Goal: Information Seeking & Learning: Learn about a topic

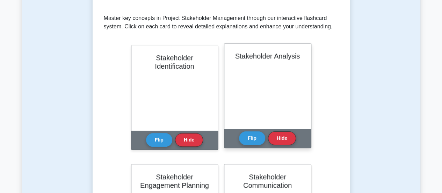
scroll to position [130, 0]
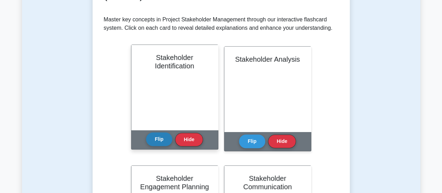
click at [161, 139] on button "Flip" at bounding box center [159, 139] width 26 height 14
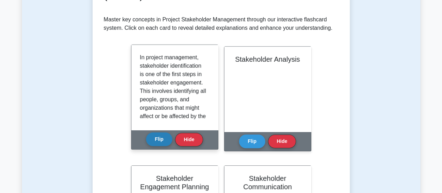
click at [161, 139] on button "Flip" at bounding box center [159, 139] width 26 height 14
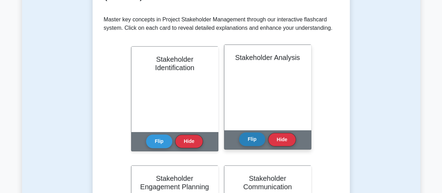
click at [257, 141] on button "Flip" at bounding box center [252, 139] width 26 height 14
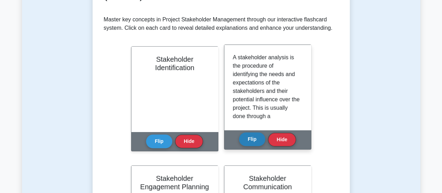
click at [257, 141] on button "Flip" at bounding box center [252, 139] width 26 height 14
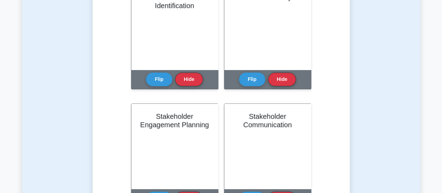
scroll to position [162, 0]
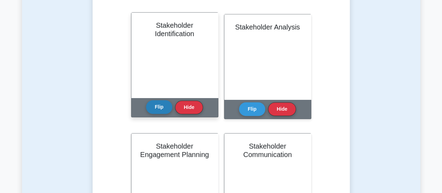
click at [156, 109] on button "Flip" at bounding box center [159, 107] width 26 height 14
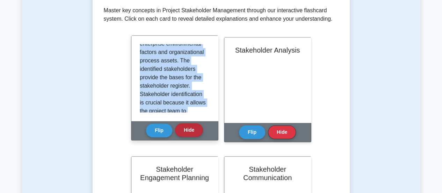
scroll to position [205, 0]
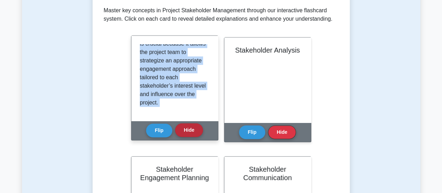
drag, startPoint x: 139, startPoint y: 49, endPoint x: 197, endPoint y: 134, distance: 102.4
click at [197, 134] on div "Stakeholder Identification Flip Hide" at bounding box center [174, 87] width 87 height 105
copy div "In project management, stakeholder identification is one of the first steps in …"
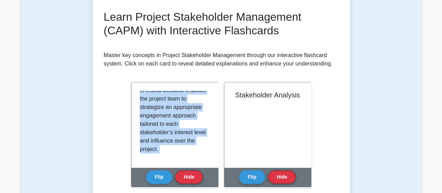
scroll to position [90, 0]
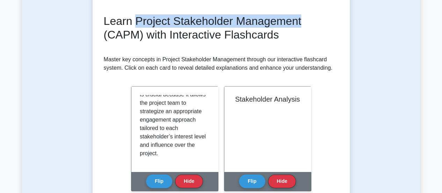
drag, startPoint x: 136, startPoint y: 22, endPoint x: 310, endPoint y: 21, distance: 173.4
click at [310, 21] on h2 "Learn Project Stakeholder Management (CAPM) with Interactive Flashcards" at bounding box center [221, 27] width 235 height 27
copy h2 "Project Stakeholder Management"
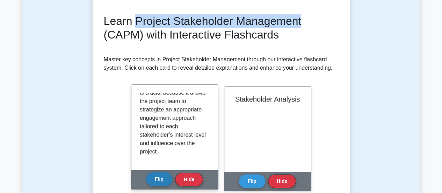
click at [165, 179] on button "Flip" at bounding box center [159, 179] width 26 height 14
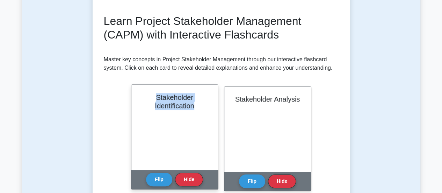
drag, startPoint x: 197, startPoint y: 106, endPoint x: 155, endPoint y: 100, distance: 42.1
click at [155, 100] on h2 "Stakeholder Identification" at bounding box center [175, 101] width 70 height 17
copy h2 "Stakeholder Identification"
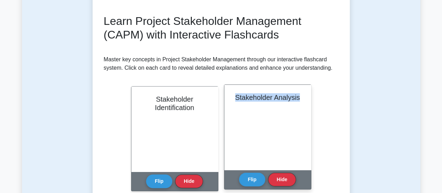
drag, startPoint x: 236, startPoint y: 97, endPoint x: 300, endPoint y: 97, distance: 63.6
click at [300, 97] on h2 "Stakeholder Analysis" at bounding box center [268, 97] width 70 height 8
copy h2 "Stakeholder Analysis"
click at [245, 178] on button "Flip" at bounding box center [252, 179] width 26 height 14
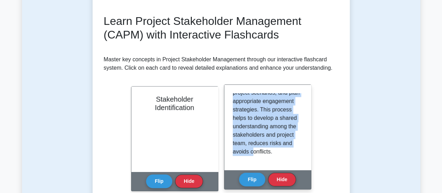
scroll to position [172, 0]
drag, startPoint x: 233, startPoint y: 98, endPoint x: 274, endPoint y: 158, distance: 73.4
click at [274, 158] on div "A stakeholder analysis is the procedure of identifying the needs and expectatio…" at bounding box center [268, 127] width 70 height 68
copy p "A stakeholder analysis is the procedure of identifying the needs and expectatio…"
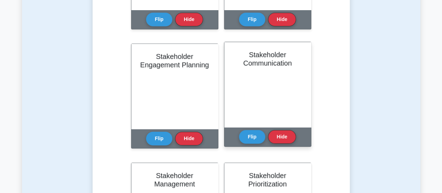
scroll to position [253, 0]
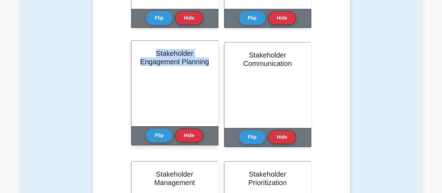
drag, startPoint x: 156, startPoint y: 54, endPoint x: 212, endPoint y: 60, distance: 57.0
click at [212, 60] on div "Stakeholder Engagement Planning" at bounding box center [174, 83] width 87 height 85
copy h2 "Stakeholder Engagement Planning"
click at [158, 136] on button "Flip" at bounding box center [159, 135] width 26 height 14
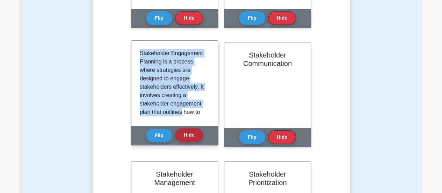
scroll to position [172, 0]
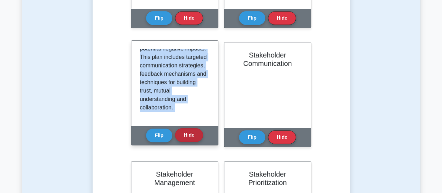
drag, startPoint x: 139, startPoint y: 51, endPoint x: 194, endPoint y: 137, distance: 101.7
click at [194, 137] on div "Stakeholder Engagement Planning Flip Hide" at bounding box center [174, 92] width 87 height 105
copy div "Stakeholder Engagement Planning is a process where strategies are designed to e…"
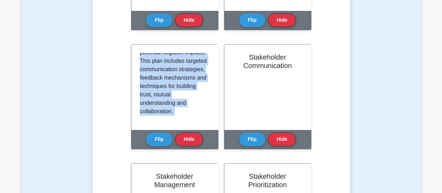
scroll to position [0, 0]
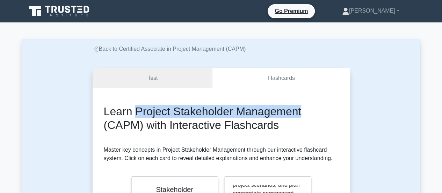
drag, startPoint x: 137, startPoint y: 112, endPoint x: 303, endPoint y: 110, distance: 166.4
click at [303, 110] on h2 "Learn Project Stakeholder Management (CAPM) with Interactive Flashcards" at bounding box center [221, 118] width 235 height 27
copy h2 "Project Stakeholder Management"
click at [283, 78] on link "Flashcards" at bounding box center [281, 78] width 137 height 20
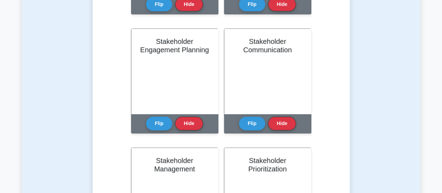
scroll to position [267, 0]
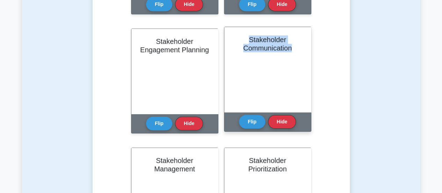
drag, startPoint x: 249, startPoint y: 37, endPoint x: 295, endPoint y: 52, distance: 48.9
click at [295, 52] on div "Stakeholder Communication" at bounding box center [267, 69] width 87 height 85
copy h2 "Stakeholder Communication"
click at [249, 121] on button "Flip" at bounding box center [252, 121] width 26 height 14
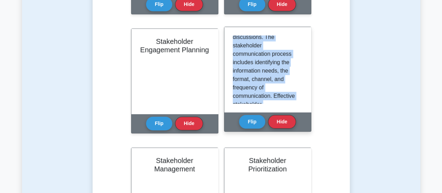
scroll to position [214, 0]
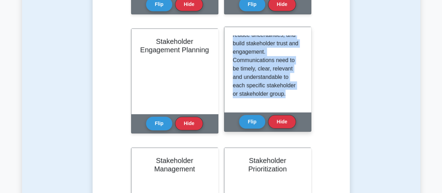
drag, startPoint x: 233, startPoint y: 38, endPoint x: 295, endPoint y: 109, distance: 94.4
click at [295, 109] on div "Stakeholder communication is the process of communicating with stakeholders to …" at bounding box center [267, 69] width 87 height 85
copy p "Stakeholder communication is the process of communicating with stakeholders to …"
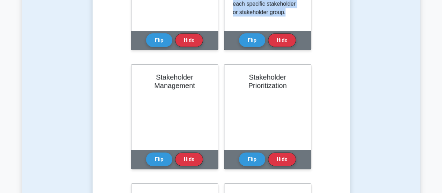
scroll to position [391, 0]
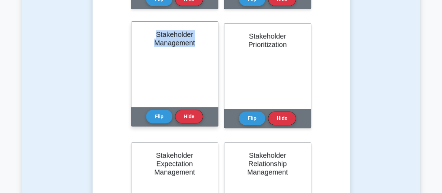
drag, startPoint x: 156, startPoint y: 34, endPoint x: 199, endPoint y: 42, distance: 43.5
click at [199, 42] on h2 "Stakeholder Management" at bounding box center [175, 38] width 70 height 17
copy h2 "Stakeholder Management"
click at [157, 117] on button "Flip" at bounding box center [159, 116] width 26 height 14
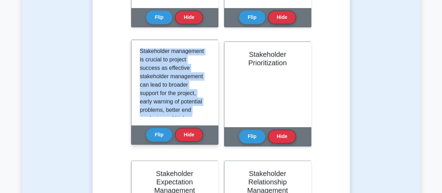
scroll to position [172, 0]
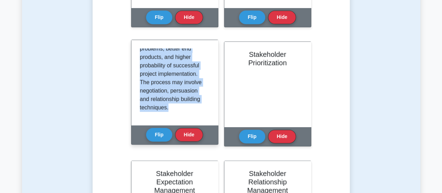
drag, startPoint x: 140, startPoint y: 52, endPoint x: 199, endPoint y: 125, distance: 93.9
click at [199, 125] on div "Stakeholder management is the process of managing stakeholders' expectations an…" at bounding box center [174, 82] width 87 height 85
copy p "Stakeholder management is the process of managing stakeholders' expectations an…"
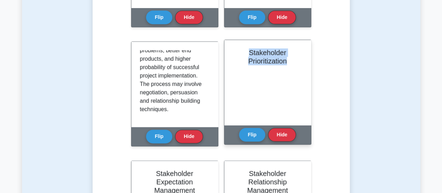
drag, startPoint x: 250, startPoint y: 53, endPoint x: 289, endPoint y: 63, distance: 40.9
click at [289, 63] on h2 "Stakeholder Prioritization" at bounding box center [268, 56] width 70 height 17
copy h2 "Stakeholder Prioritization"
click at [255, 131] on button "Flip" at bounding box center [252, 134] width 26 height 14
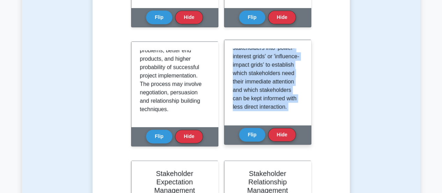
scroll to position [130, 0]
drag, startPoint x: 233, startPoint y: 52, endPoint x: 288, endPoint y: 126, distance: 92.6
click at [288, 126] on div "Stakeholder Prioritization Stakeholder Prioritization refers to the process of …" at bounding box center [267, 92] width 87 height 105
copy div "Stakeholder Prioritization refers to the process of determining the importance …"
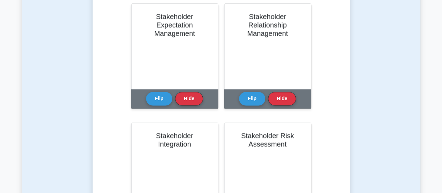
scroll to position [511, 0]
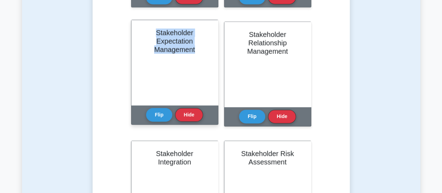
drag, startPoint x: 195, startPoint y: 49, endPoint x: 155, endPoint y: 34, distance: 42.8
click at [155, 34] on h2 "Stakeholder Expectation Management" at bounding box center [175, 40] width 70 height 25
copy h2 "Stakeholder Expectation Management"
click at [162, 112] on button "Flip" at bounding box center [159, 114] width 26 height 14
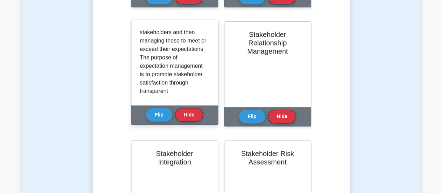
scroll to position [138, 0]
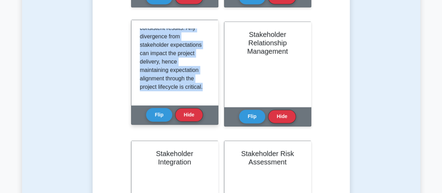
drag, startPoint x: 140, startPoint y: 33, endPoint x: 211, endPoint y: 91, distance: 92.4
click at [211, 91] on div "Stakeholder Expectation Management is about understanding the needs and expecta…" at bounding box center [174, 62] width 87 height 85
copy p "Stakeholder Expectation Management is about understanding the needs and expecta…"
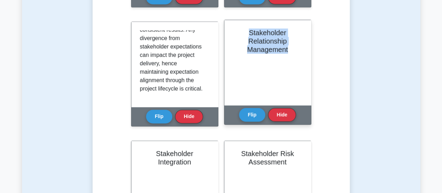
drag, startPoint x: 249, startPoint y: 34, endPoint x: 291, endPoint y: 50, distance: 44.6
click at [291, 50] on h2 "Stakeholder Relationship Management" at bounding box center [268, 40] width 70 height 25
copy h2 "Stakeholder Relationship Management"
click at [245, 115] on button "Flip" at bounding box center [252, 114] width 26 height 14
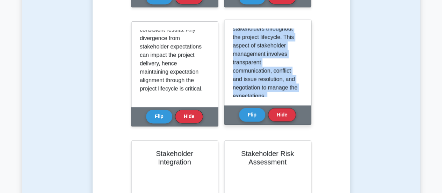
scroll to position [130, 0]
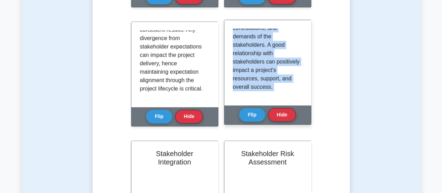
drag, startPoint x: 234, startPoint y: 33, endPoint x: 269, endPoint y: 108, distance: 83.2
click at [269, 108] on div "Stakeholder Relationship Management Stakeholder Relationship Management refers …" at bounding box center [267, 72] width 87 height 105
copy div "Stakeholder Relationship Management refers to the practices of building, mainta…"
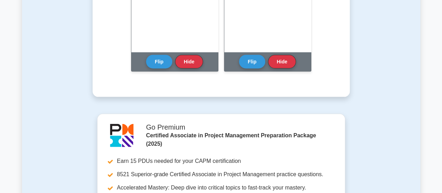
scroll to position [627, 0]
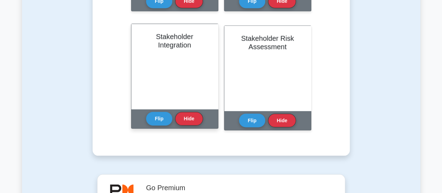
click at [191, 46] on h2 "Stakeholder Integration" at bounding box center [175, 40] width 70 height 17
drag, startPoint x: 192, startPoint y: 45, endPoint x: 157, endPoint y: 36, distance: 35.8
click at [157, 36] on h2 "Stakeholder Integration" at bounding box center [175, 40] width 70 height 17
click at [159, 116] on button "Flip" at bounding box center [159, 118] width 26 height 14
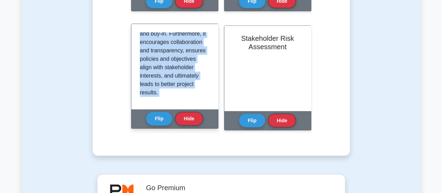
scroll to position [105, 0]
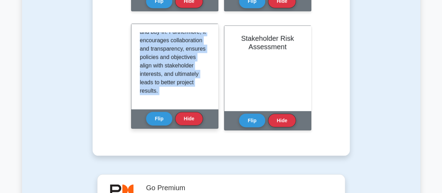
drag, startPoint x: 140, startPoint y: 37, endPoint x: 183, endPoint y: 111, distance: 85.9
click at [183, 111] on div "Stakeholder Integration Stakeholder Integration is the process of involving sta…" at bounding box center [174, 75] width 87 height 105
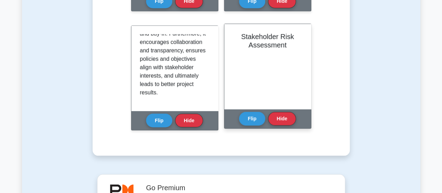
click at [287, 45] on h2 "Stakeholder Risk Assessment" at bounding box center [268, 40] width 70 height 17
drag, startPoint x: 285, startPoint y: 44, endPoint x: 239, endPoint y: 38, distance: 46.2
click at [239, 38] on h2 "Stakeholder Risk Assessment" at bounding box center [268, 40] width 70 height 17
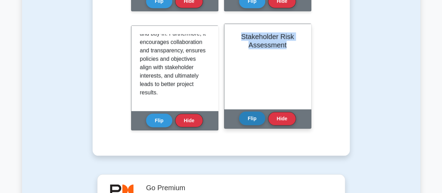
click at [248, 117] on button "Flip" at bounding box center [252, 118] width 26 height 14
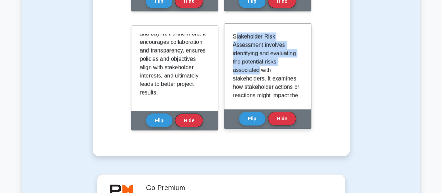
drag, startPoint x: 234, startPoint y: 36, endPoint x: 241, endPoint y: 35, distance: 7.8
click at [258, 65] on p "Stakeholder Risk Assessment involves identifying and evaluating the potential r…" at bounding box center [266, 124] width 67 height 185
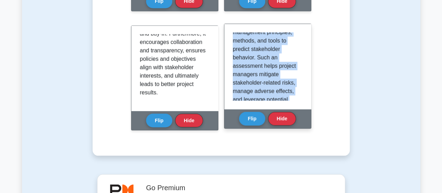
scroll to position [121, 0]
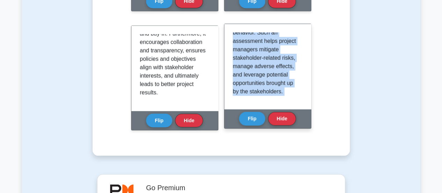
drag, startPoint x: 233, startPoint y: 37, endPoint x: 294, endPoint y: 109, distance: 94.5
click at [294, 109] on div "Stakeholder Risk Assessment Stakeholder Risk Assessment involves identifying an…" at bounding box center [267, 75] width 87 height 105
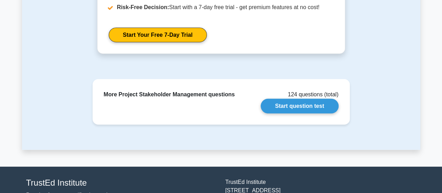
scroll to position [921, 0]
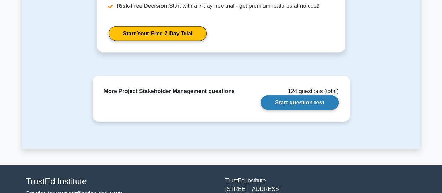
click at [280, 107] on link "Start question test" at bounding box center [300, 102] width 78 height 15
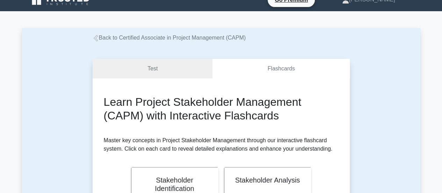
scroll to position [0, 0]
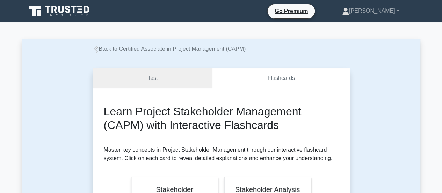
click at [178, 81] on link "Test" at bounding box center [153, 78] width 120 height 20
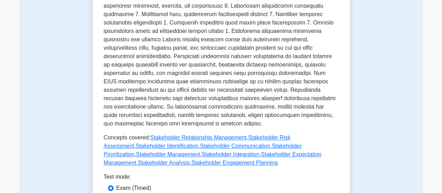
scroll to position [278, 0]
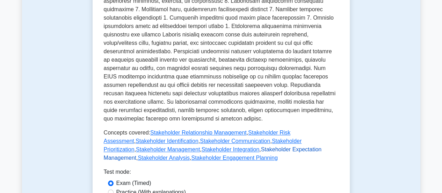
click at [227, 146] on link "Stakeholder Expectation Management" at bounding box center [213, 153] width 218 height 14
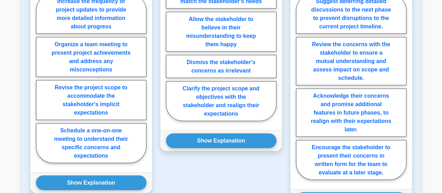
scroll to position [768, 0]
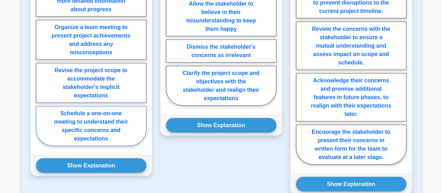
click at [109, 115] on label "Schedule a one-on-one meeting to understand their specific concerns and expecta…" at bounding box center [91, 126] width 110 height 40
click at [41, 66] on input "Schedule a one-on-one meeting to understand their specific concerns and expecta…" at bounding box center [38, 63] width 5 height 5
radio input "true"
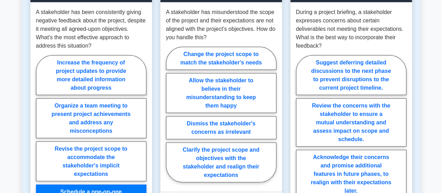
scroll to position [699, 0]
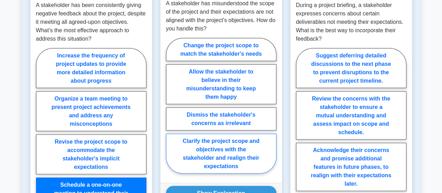
click at [257, 143] on label "Clarify the project scope and objectives with the stakeholder and realign their…" at bounding box center [221, 154] width 110 height 40
click at [171, 110] on input "Clarify the project scope and objectives with the stakeholder and realign their…" at bounding box center [168, 108] width 5 height 5
radio input "true"
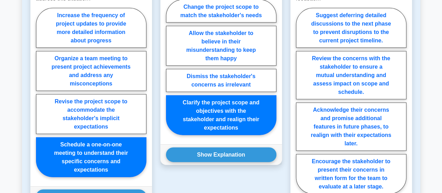
scroll to position [744, 0]
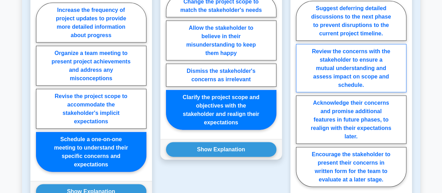
drag, startPoint x: 385, startPoint y: 61, endPoint x: 386, endPoint y: 65, distance: 4.6
click at [385, 61] on label "Review the concerns with the stakeholder to ensure a mutual understanding and a…" at bounding box center [351, 68] width 110 height 48
click at [301, 94] on input "Review the concerns with the stakeholder to ensure a mutual understanding and a…" at bounding box center [298, 96] width 5 height 5
radio input "true"
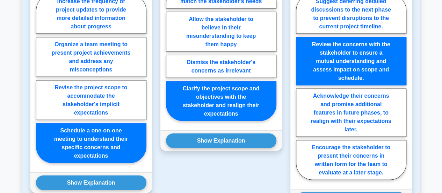
scroll to position [751, 0]
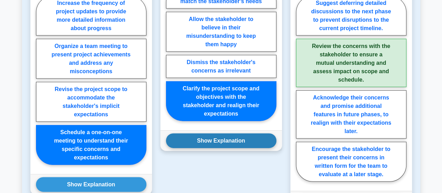
click at [234, 133] on button "Show Explanation" at bounding box center [221, 140] width 110 height 15
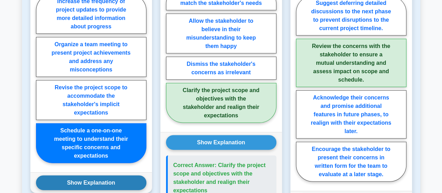
click at [102, 175] on button "Show Explanation" at bounding box center [91, 182] width 110 height 15
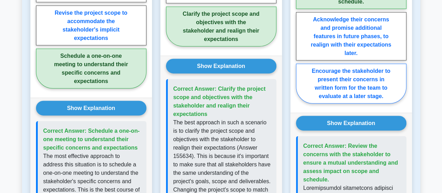
scroll to position [1600, 0]
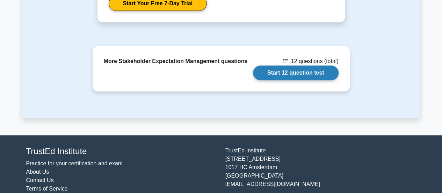
click at [313, 65] on link "Start 12 question test" at bounding box center [296, 72] width 86 height 15
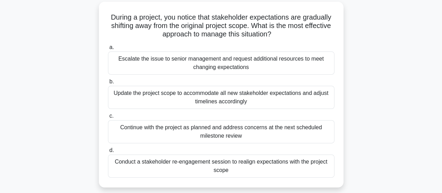
scroll to position [57, 0]
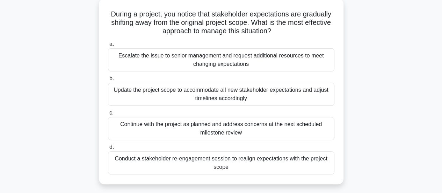
click at [294, 159] on div "Conduct a stakeholder re-engagement session to realign expectations with the pr…" at bounding box center [221, 162] width 227 height 23
click at [221, 159] on div "Conduct a stakeholder re-engagement session to realign expectations with the pr…" at bounding box center [221, 162] width 227 height 23
click at [108, 149] on input "d. Conduct a stakeholder re-engagement session to realign expectations with the…" at bounding box center [108, 147] width 0 height 5
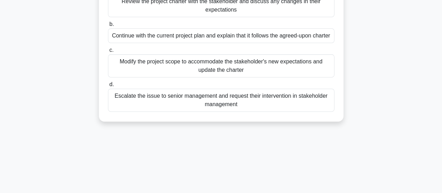
scroll to position [112, 0]
click at [152, 103] on div "Escalate the issue to senior management and request their intervention in stake…" at bounding box center [221, 99] width 227 height 23
click at [108, 86] on input "d. Escalate the issue to senior management and request their intervention in st…" at bounding box center [108, 84] width 0 height 5
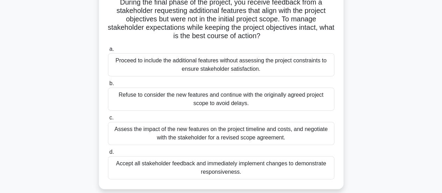
scroll to position [71, 0]
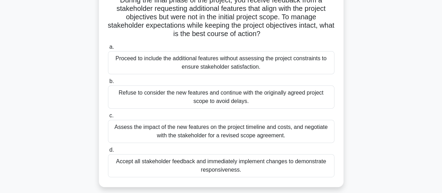
click at [269, 133] on div "Assess the impact of the new features on the project timeline and costs, and ne…" at bounding box center [221, 131] width 227 height 23
click at [108, 118] on input "c. Assess the impact of the new features on the project timeline and costs, and…" at bounding box center [108, 115] width 0 height 5
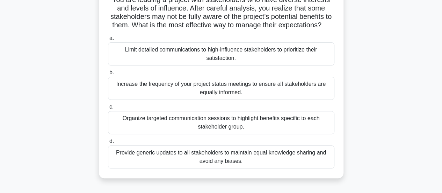
scroll to position [76, 0]
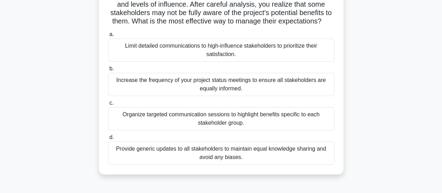
click at [237, 125] on div "Organize targeted communication sessions to highlight benefits specific to each…" at bounding box center [221, 118] width 227 height 23
click at [108, 105] on input "c. Organize targeted communication sessions to highlight benefits specific to e…" at bounding box center [108, 103] width 0 height 5
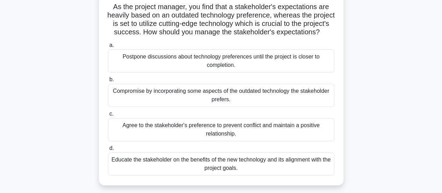
scroll to position [67, 0]
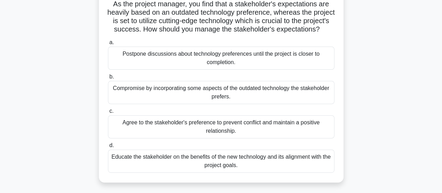
click at [296, 167] on div "Educate the stakeholder on the benefits of the new technology and its alignment…" at bounding box center [221, 160] width 227 height 23
click at [108, 148] on input "d. Educate the stakeholder on the benefits of the new technology and its alignm…" at bounding box center [108, 145] width 0 height 5
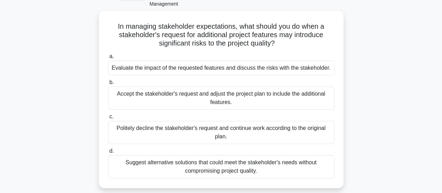
scroll to position [44, 0]
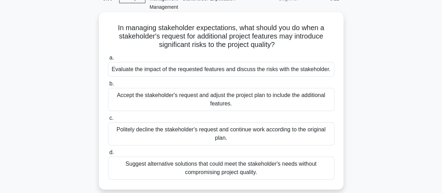
click at [170, 71] on div "Evaluate the impact of the requested features and discuss the risks with the st…" at bounding box center [221, 69] width 227 height 15
click at [108, 60] on input "a. Evaluate the impact of the requested features and discuss the risks with the…" at bounding box center [108, 58] width 0 height 5
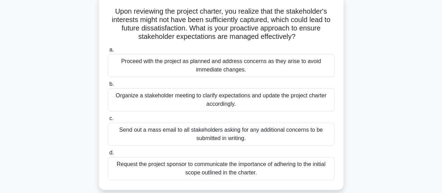
scroll to position [66, 0]
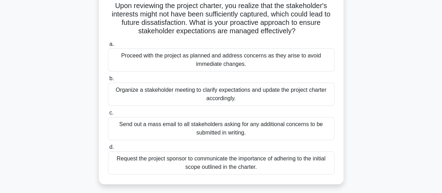
click at [299, 93] on div "Organize a stakeholder meeting to clarify expectations and update the project c…" at bounding box center [221, 94] width 227 height 23
click at [108, 81] on input "b. Organize a stakeholder meeting to clarify expectations and update the projec…" at bounding box center [108, 78] width 0 height 5
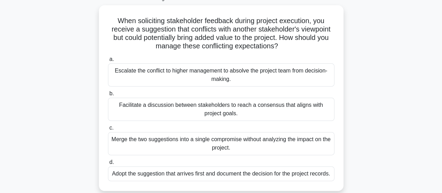
scroll to position [53, 0]
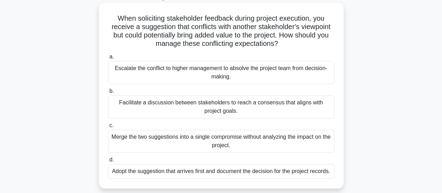
click at [268, 107] on div "Facilitate a discussion between stakeholders to reach a consensus that aligns w…" at bounding box center [221, 106] width 227 height 23
click at [108, 93] on input "b. Facilitate a discussion between stakeholders to reach a consensus that align…" at bounding box center [108, 91] width 0 height 5
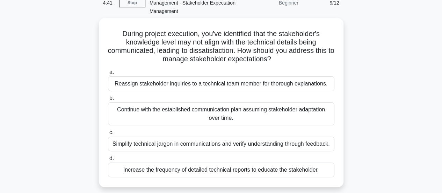
scroll to position [40, 0]
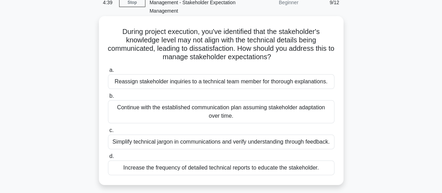
click at [287, 140] on div "Simplify technical jargon in communications and verify understanding through fe…" at bounding box center [221, 141] width 227 height 15
click at [108, 133] on input "c. Simplify technical jargon in communications and verify understanding through…" at bounding box center [108, 130] width 0 height 5
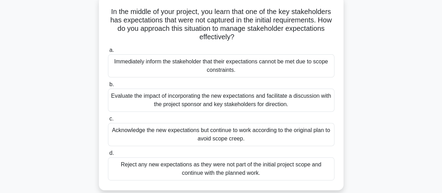
scroll to position [64, 0]
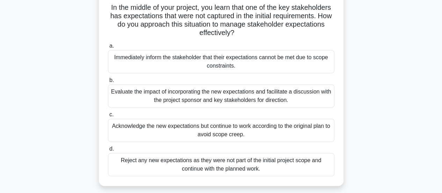
click at [305, 99] on div "Evaluate the impact of incorporating the new expectations and facilitate a disc…" at bounding box center [221, 95] width 227 height 23
click at [108, 83] on input "b. Evaluate the impact of incorporating the new expectations and facilitate a d…" at bounding box center [108, 80] width 0 height 5
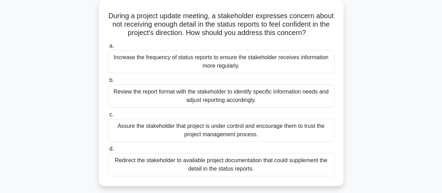
scroll to position [58, 0]
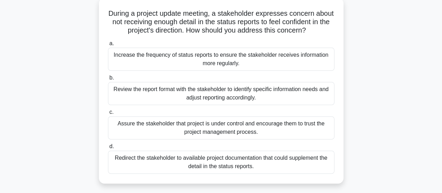
click at [303, 103] on div "Review the report format with the stakeholder to identify specific information …" at bounding box center [221, 93] width 227 height 23
click at [108, 80] on input "b. Review the report format with the stakeholder to identify specific informati…" at bounding box center [108, 78] width 0 height 5
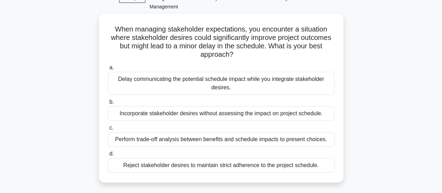
scroll to position [45, 0]
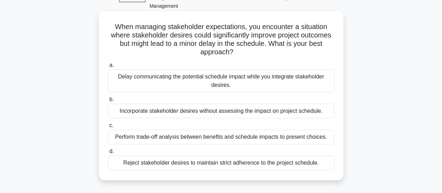
click at [250, 139] on div "Perform trade-off analysis between benefits and schedule impacts to present cho…" at bounding box center [221, 136] width 227 height 15
click at [108, 128] on input "c. Perform trade-off analysis between benefits and schedule impacts to present …" at bounding box center [108, 125] width 0 height 5
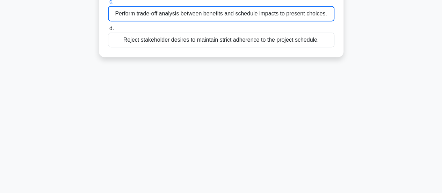
scroll to position [185, 0]
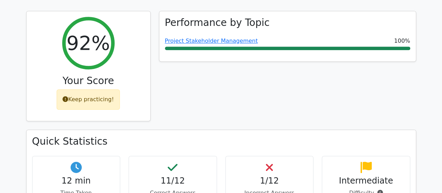
scroll to position [315, 0]
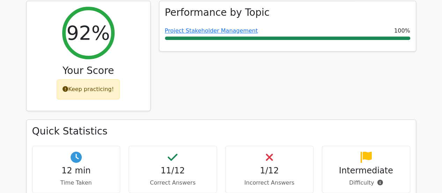
drag, startPoint x: 445, startPoint y: 22, endPoint x: 447, endPoint y: 59, distance: 36.4
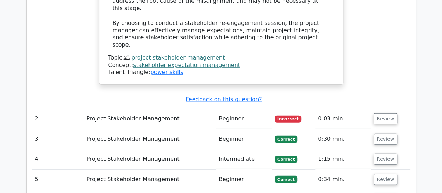
scroll to position [932, 0]
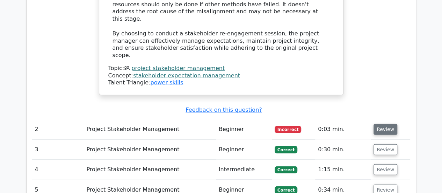
click at [385, 124] on button "Review" at bounding box center [386, 129] width 24 height 11
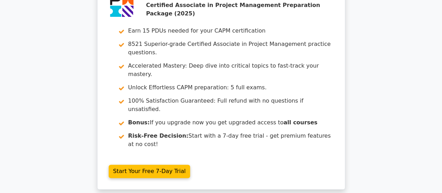
scroll to position [1788, 0]
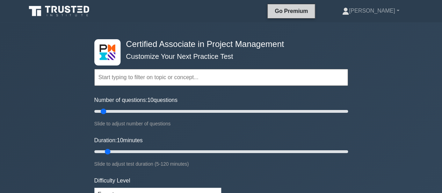
click at [312, 12] on link "Go Premium" at bounding box center [292, 11] width 42 height 9
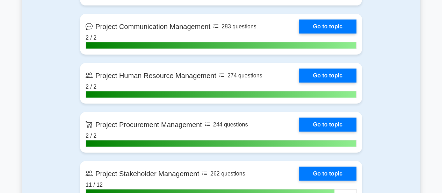
scroll to position [852, 0]
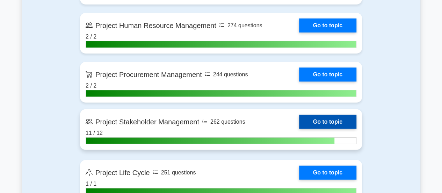
click at [328, 123] on link "Go to topic" at bounding box center [327, 122] width 57 height 14
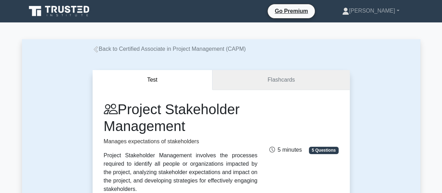
click at [285, 81] on link "Flashcards" at bounding box center [281, 80] width 137 height 20
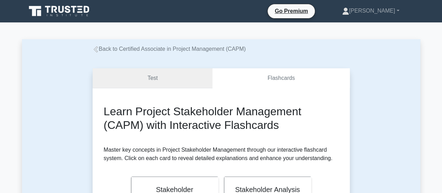
click at [180, 78] on link "Test" at bounding box center [153, 78] width 120 height 20
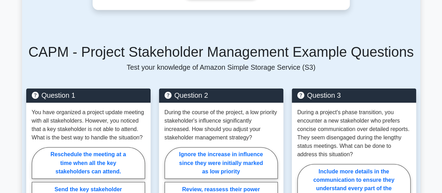
scroll to position [578, 0]
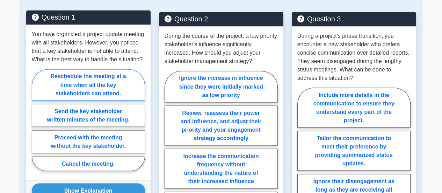
click at [102, 85] on label "Reschedule the meeting at a time when all the key stakeholders can attend." at bounding box center [88, 84] width 113 height 31
click at [36, 120] on input "Reschedule the meeting at a time when all the key stakeholders can attend." at bounding box center [34, 122] width 5 height 5
radio input "true"
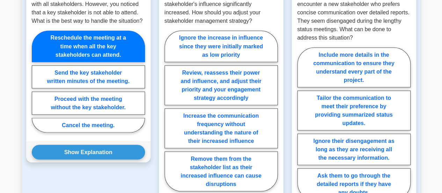
scroll to position [603, 0]
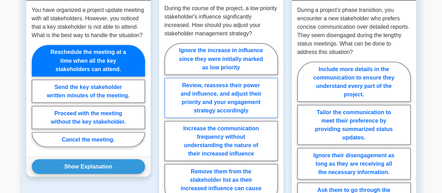
click at [245, 96] on label "Review, reassess their power and influence, and adjust their priority and your …" at bounding box center [221, 98] width 113 height 40
click at [169, 123] on input "Review, reassess their power and influence, and adjust their priority and your …" at bounding box center [167, 125] width 5 height 5
radio input "true"
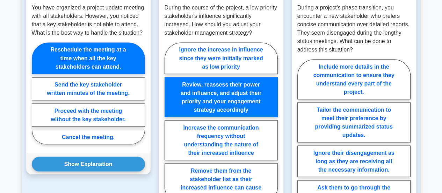
scroll to position [592, 0]
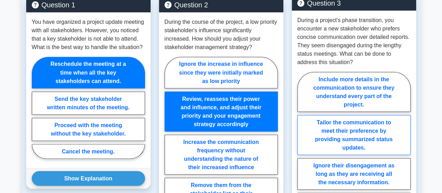
click at [346, 115] on label "Tailor the communication to meet their preference by providing summarized statu…" at bounding box center [354, 135] width 113 height 40
click at [302, 148] on input "Tailor the communication to meet their preference by providing summarized statu…" at bounding box center [300, 150] width 5 height 5
radio input "true"
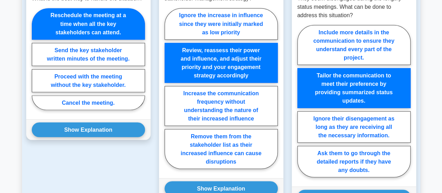
scroll to position [678, 0]
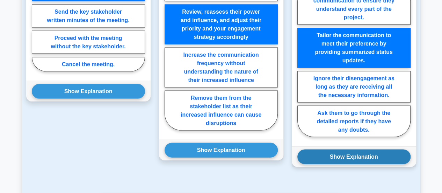
click at [365, 149] on button "Show Explanation" at bounding box center [354, 156] width 113 height 15
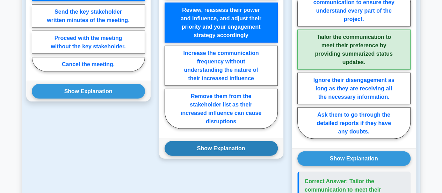
click at [243, 141] on button "Show Explanation" at bounding box center [221, 148] width 113 height 15
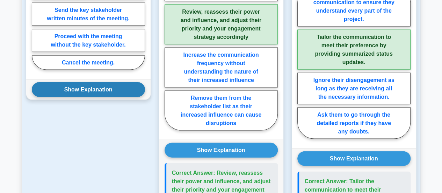
click at [103, 82] on button "Show Explanation" at bounding box center [88, 89] width 113 height 15
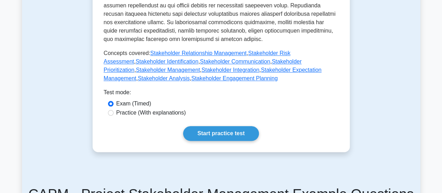
scroll to position [371, 0]
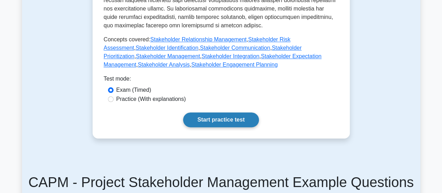
click at [223, 112] on link "Start practice test" at bounding box center [221, 119] width 76 height 15
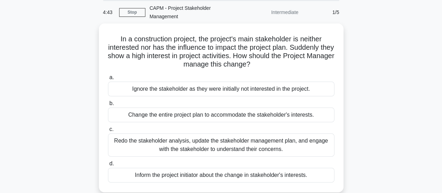
scroll to position [27, 0]
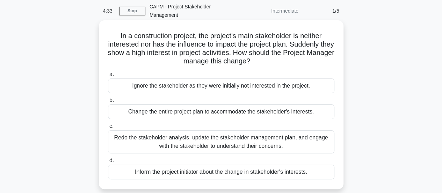
click at [285, 139] on div "Redo the stakeholder analysis, update the stakeholder management plan, and enga…" at bounding box center [221, 141] width 227 height 23
click at [108, 128] on input "c. Redo the stakeholder analysis, update the stakeholder management plan, and e…" at bounding box center [108, 126] width 0 height 5
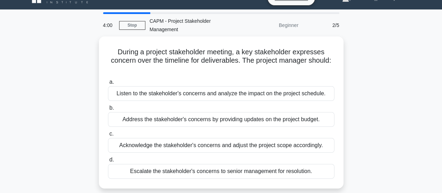
scroll to position [14, 0]
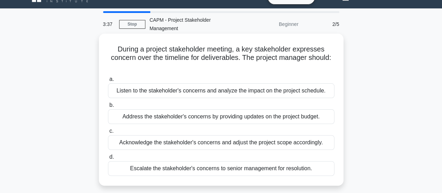
click at [277, 92] on div "Listen to the stakeholder's concerns and analyze the impact on the project sche…" at bounding box center [221, 90] width 227 height 15
click at [108, 81] on input "a. Listen to the stakeholder's concerns and analyze the impact on the project s…" at bounding box center [108, 79] width 0 height 5
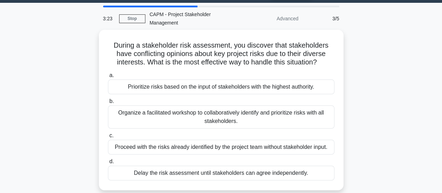
scroll to position [21, 0]
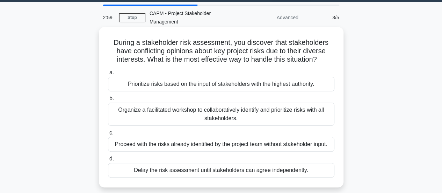
click at [280, 110] on div "Organize a facilitated workshop to collaboratively identify and prioritize risk…" at bounding box center [221, 113] width 227 height 23
click at [108, 101] on input "b. Organize a facilitated workshop to collaboratively identify and prioritize r…" at bounding box center [108, 98] width 0 height 5
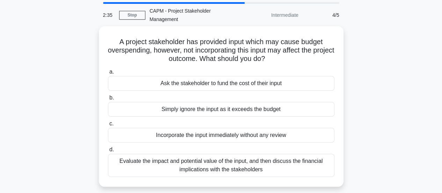
scroll to position [24, 0]
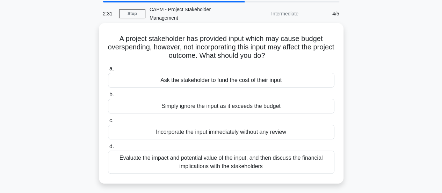
click at [292, 157] on div "Evaluate the impact and potential value of the input, and then discuss the fina…" at bounding box center [221, 161] width 227 height 23
click at [108, 149] on input "d. Evaluate the impact and potential value of the input, and then discuss the f…" at bounding box center [108, 146] width 0 height 5
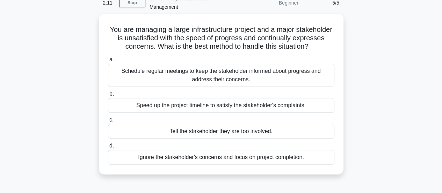
scroll to position [36, 0]
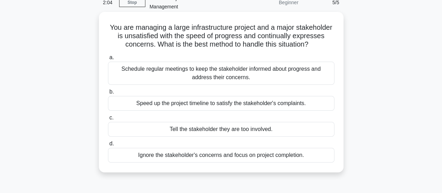
click at [305, 81] on div "Schedule regular meetings to keep the stakeholder informed about progress and a…" at bounding box center [221, 73] width 227 height 23
click at [108, 60] on input "a. Schedule regular meetings to keep the stakeholder informed about progress an…" at bounding box center [108, 57] width 0 height 5
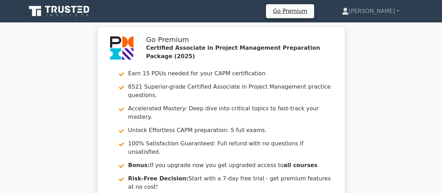
scroll to position [1103, 0]
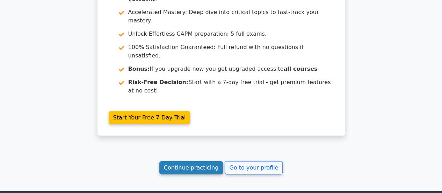
click at [205, 161] on link "Continue practicing" at bounding box center [191, 167] width 64 height 13
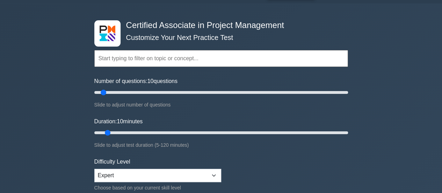
scroll to position [8, 0]
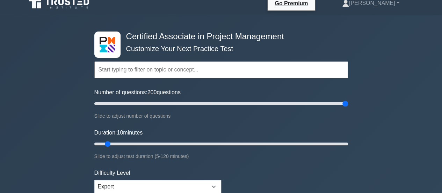
drag, startPoint x: 102, startPoint y: 104, endPoint x: 353, endPoint y: 111, distance: 251.1
type input "200"
click at [348, 108] on input "Number of questions: 200 questions" at bounding box center [221, 103] width 254 height 8
drag, startPoint x: 108, startPoint y: 142, endPoint x: 376, endPoint y: 143, distance: 267.5
type input "120"
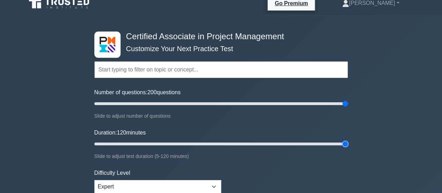
click at [348, 143] on input "Duration: 120 minutes" at bounding box center [221, 143] width 254 height 8
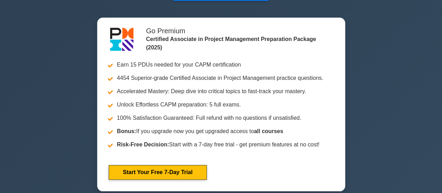
scroll to position [282, 0]
